Goal: Information Seeking & Learning: Learn about a topic

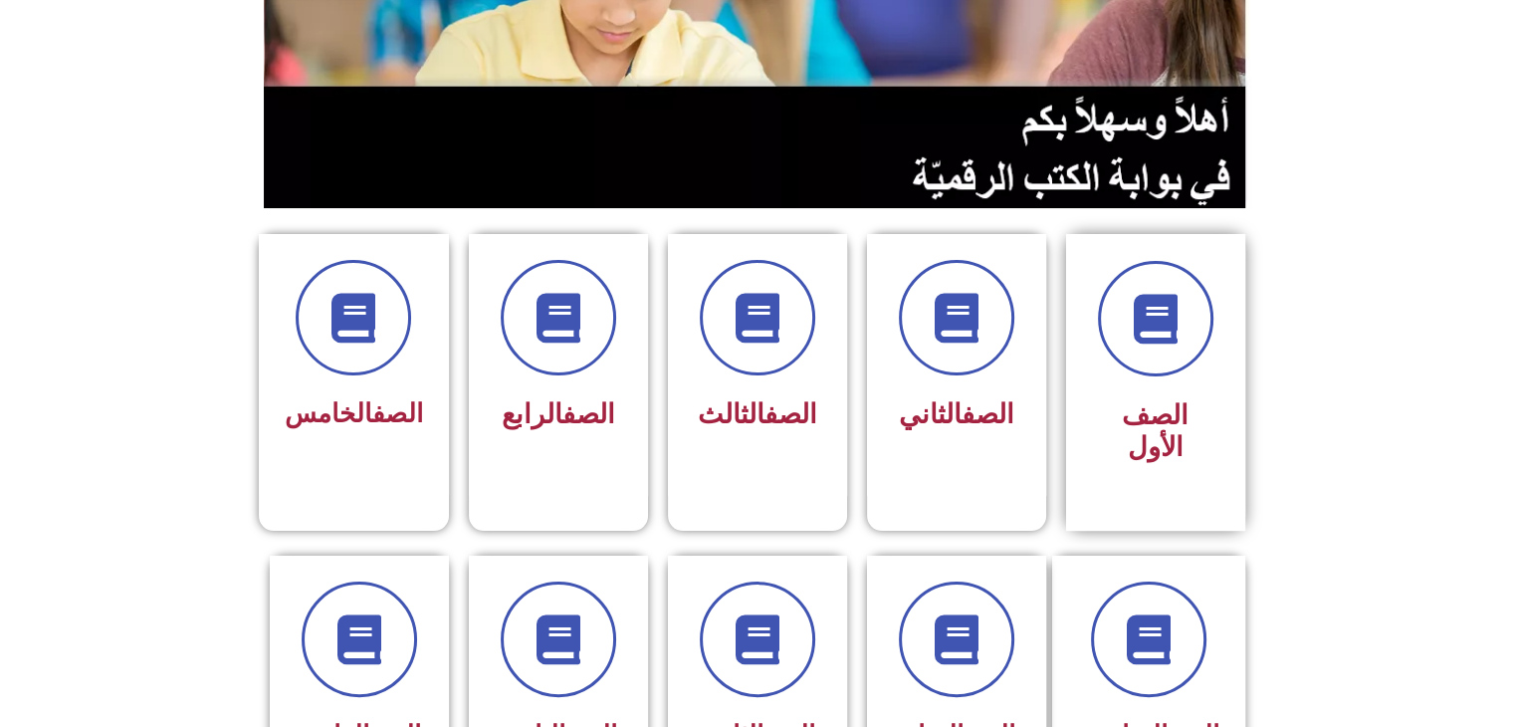
scroll to position [444, 0]
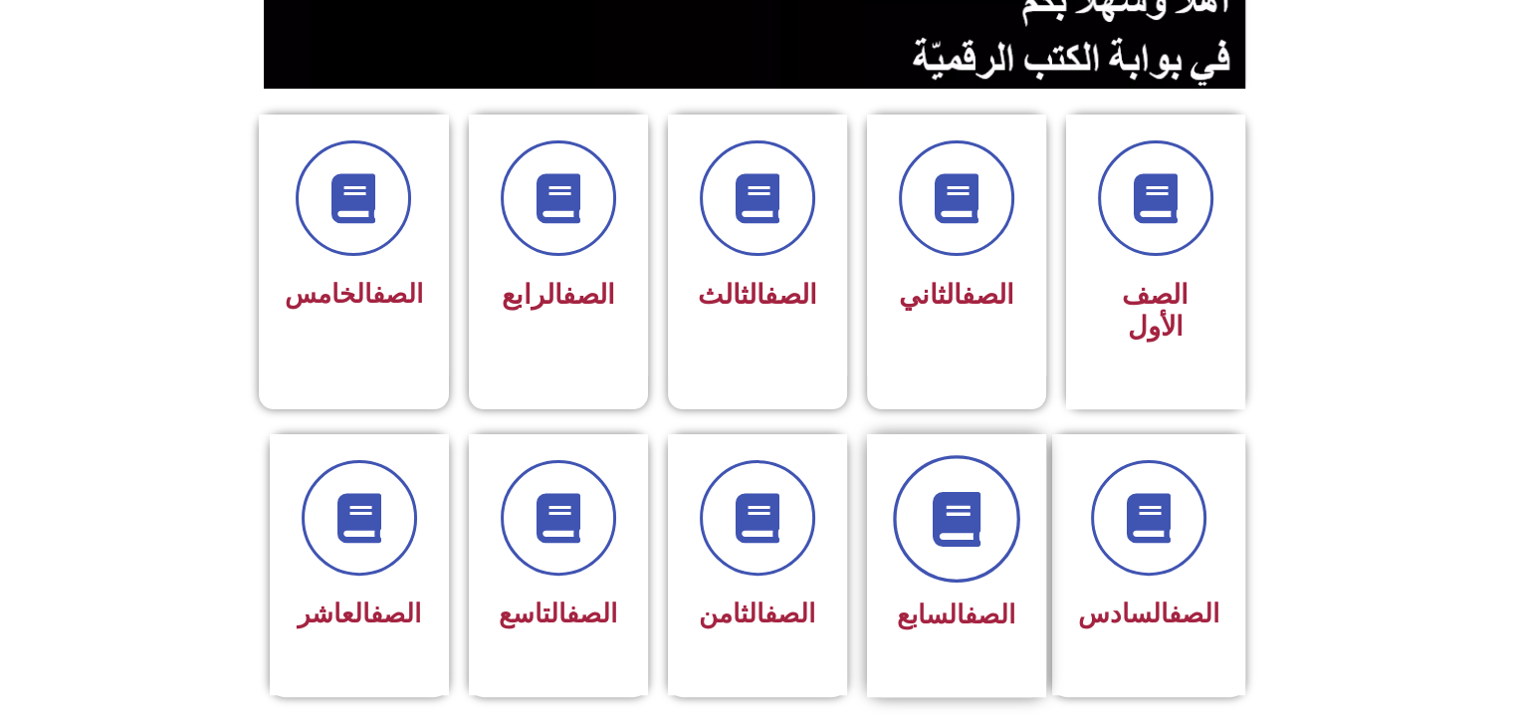
click at [957, 538] on span at bounding box center [956, 518] width 127 height 127
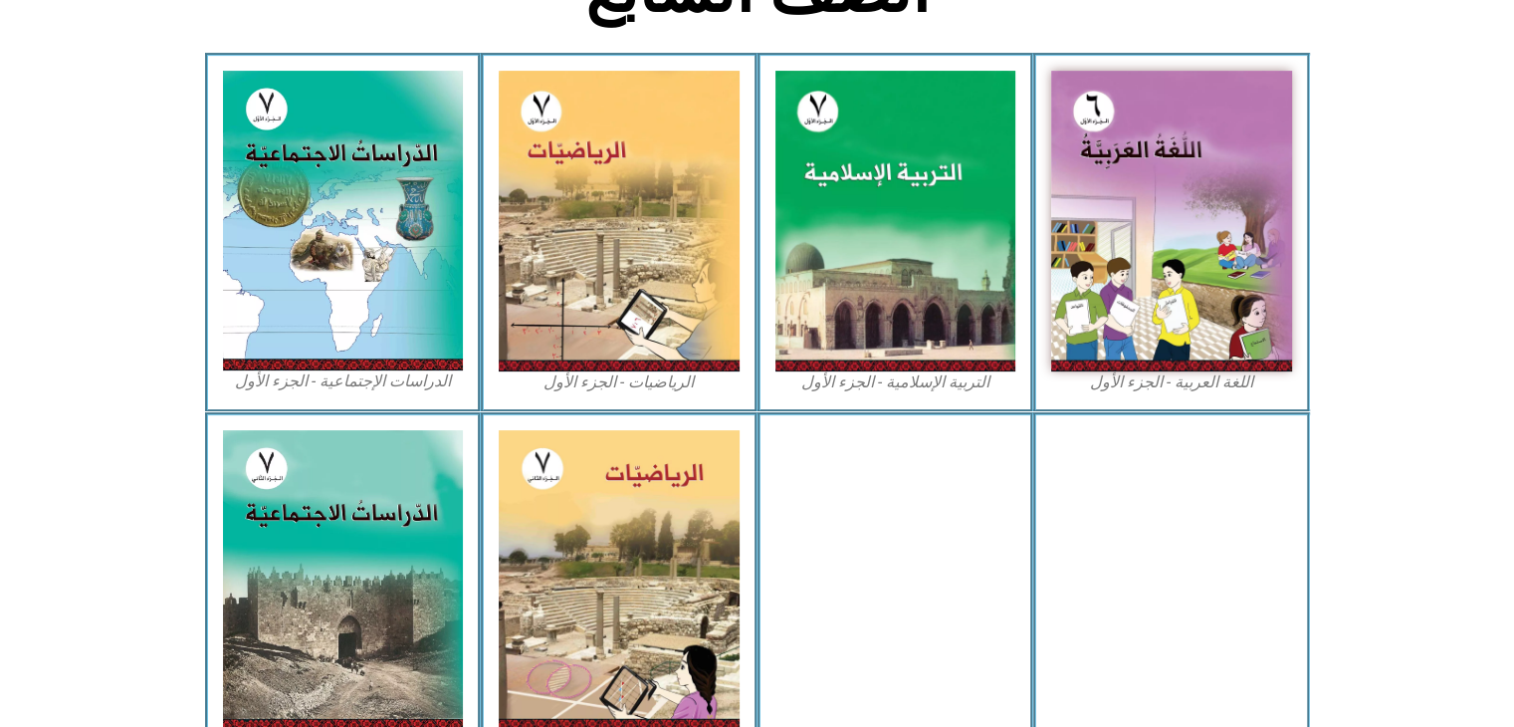
scroll to position [564, 0]
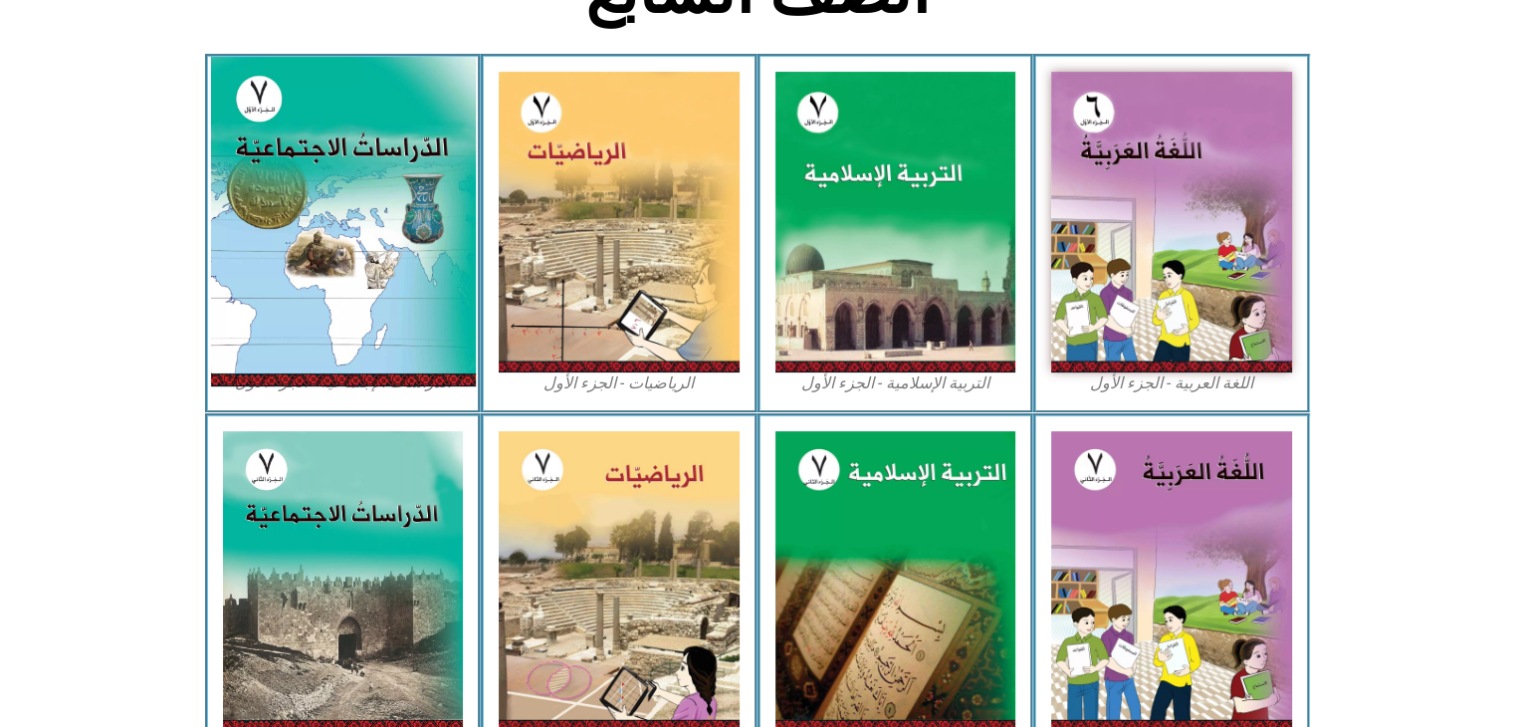
click at [425, 208] on img at bounding box center [342, 221] width 265 height 329
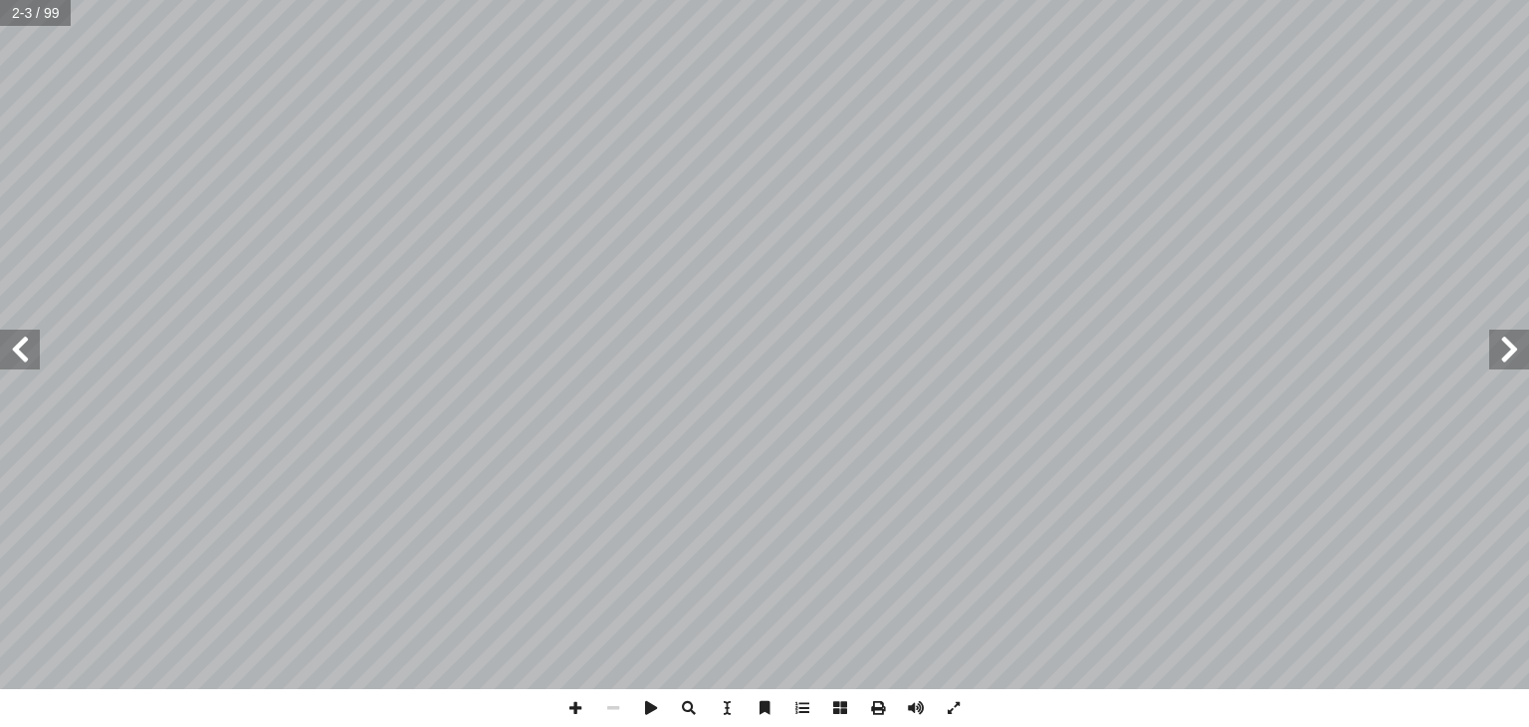
click at [1522, 343] on span at bounding box center [1509, 349] width 40 height 40
click at [19, 339] on span at bounding box center [20, 349] width 40 height 40
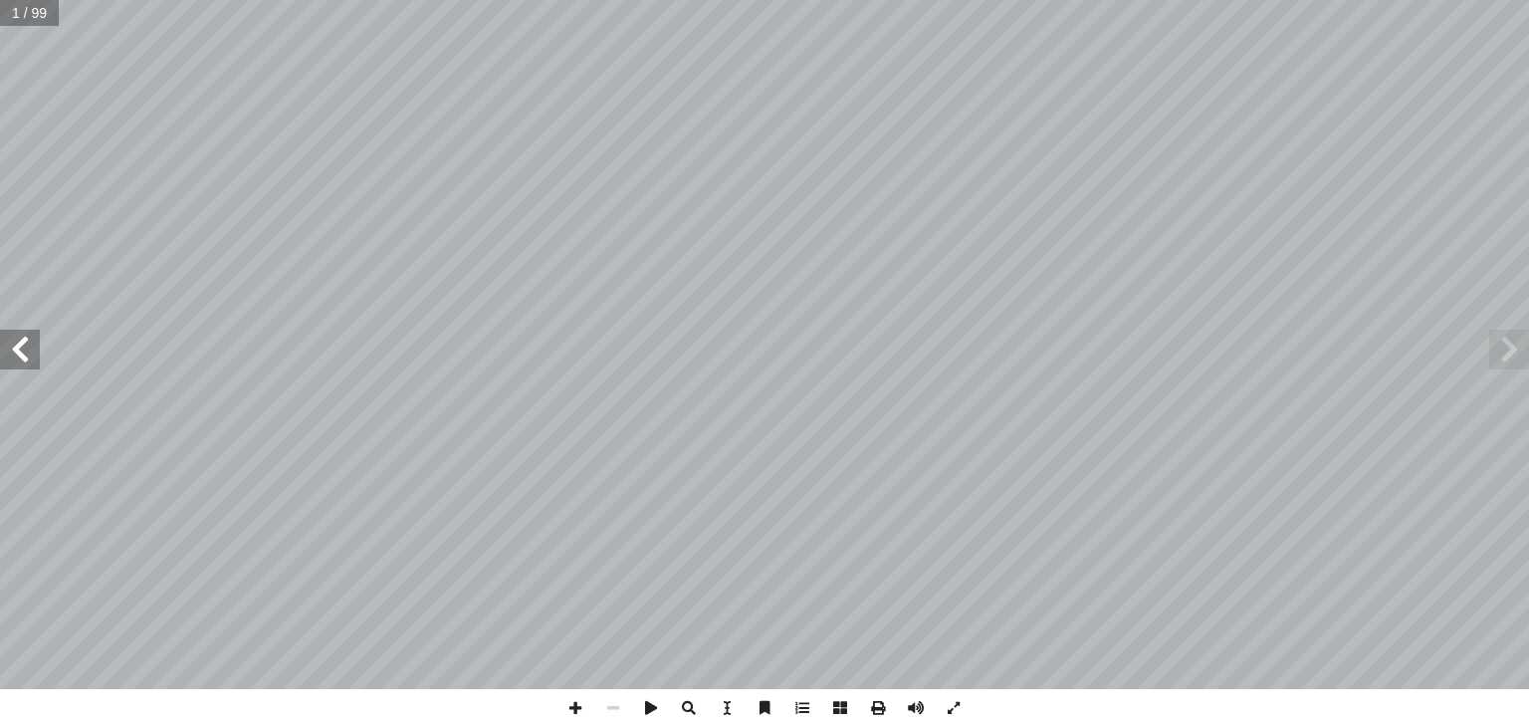
click at [19, 339] on span at bounding box center [20, 349] width 40 height 40
click at [1525, 364] on span at bounding box center [1509, 349] width 40 height 40
click at [10, 345] on span at bounding box center [20, 349] width 40 height 40
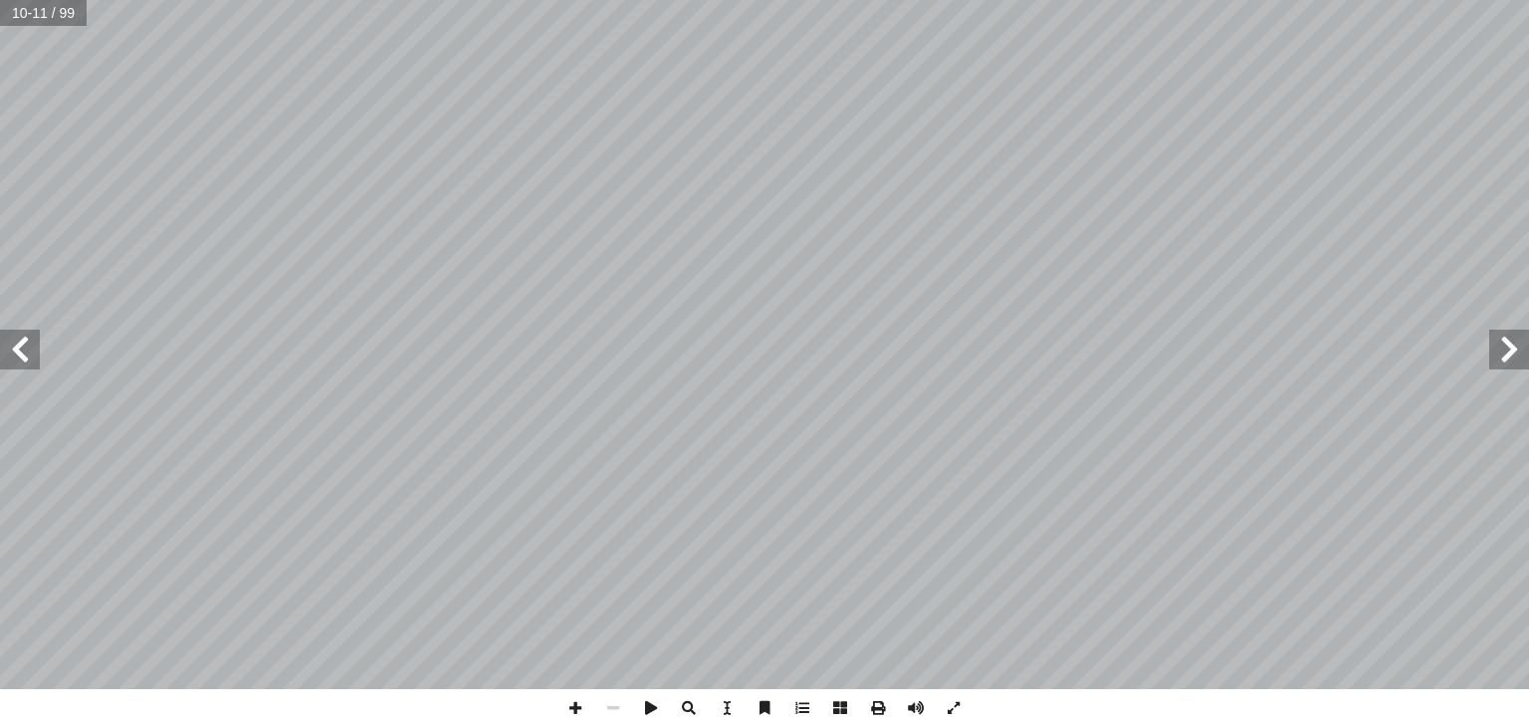
click at [1517, 361] on span at bounding box center [1509, 349] width 40 height 40
click at [654, 716] on span at bounding box center [651, 708] width 38 height 38
click at [641, 711] on span at bounding box center [651, 708] width 38 height 38
click at [957, 698] on span at bounding box center [954, 708] width 38 height 38
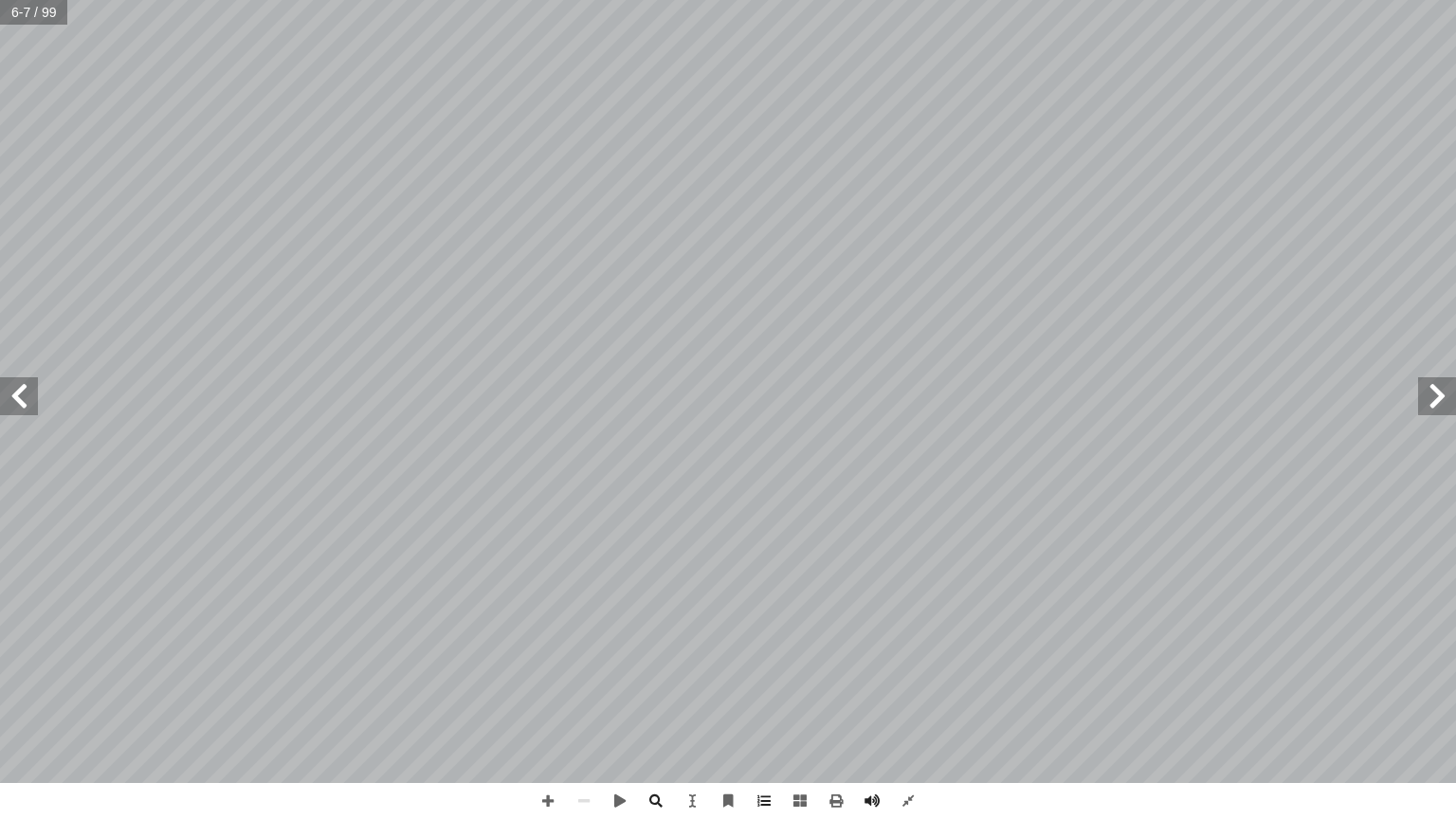
click at [22, 404] on span at bounding box center [19, 396] width 38 height 38
click at [28, 402] on span at bounding box center [19, 396] width 38 height 38
click at [1448, 413] on span at bounding box center [1437, 396] width 38 height 38
